Goal: Navigation & Orientation: Find specific page/section

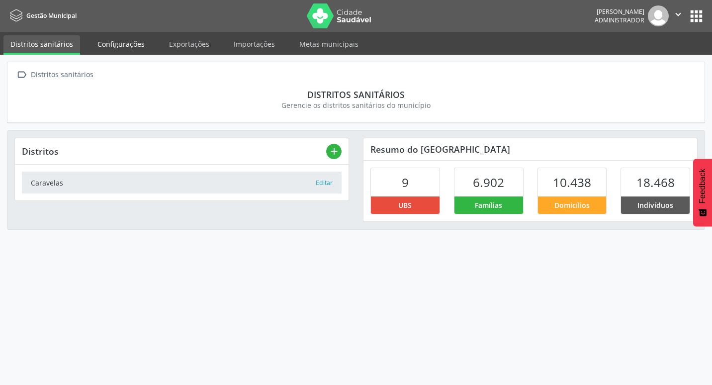
click at [118, 45] on link "Configurações" at bounding box center [120, 43] width 61 height 17
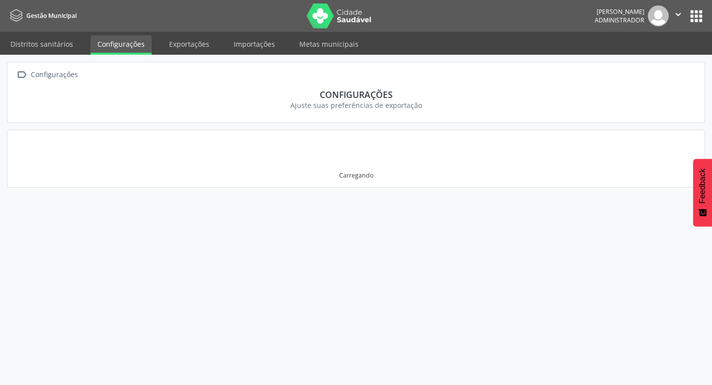
click at [215, 42] on ul "Distritos sanitários Configurações Exportações Importações Metas municipais" at bounding box center [356, 43] width 712 height 23
click at [197, 44] on link "Exportações" at bounding box center [189, 43] width 54 height 17
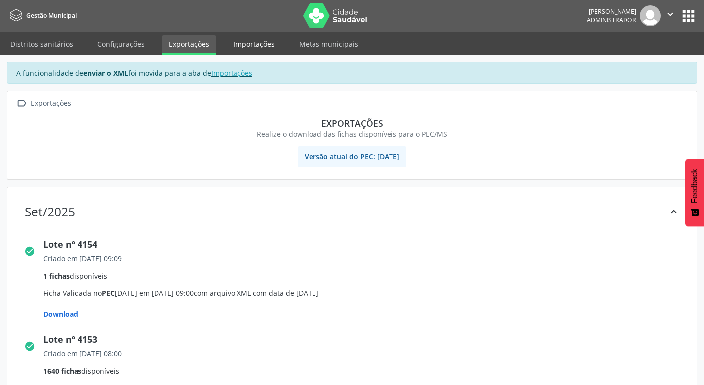
click at [233, 41] on link "Importações" at bounding box center [254, 43] width 55 height 17
